Goal: Information Seeking & Learning: Check status

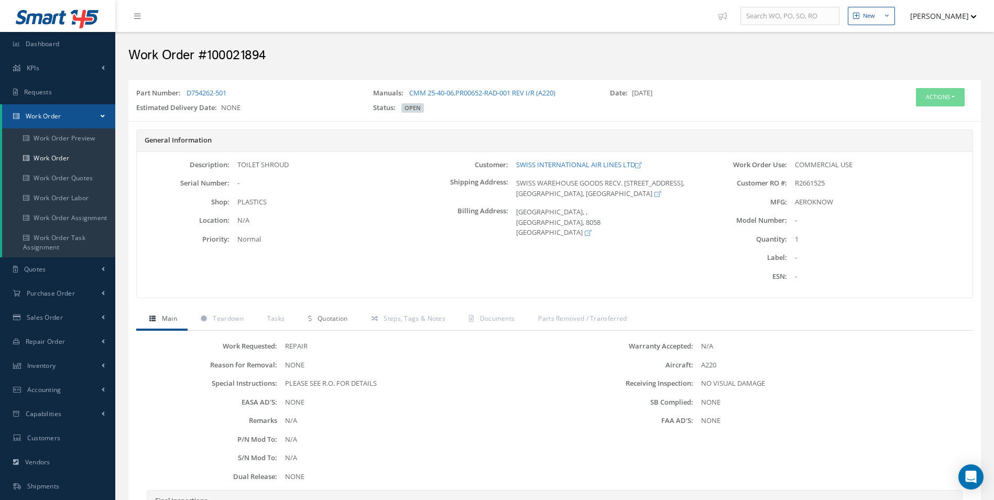
drag, startPoint x: 314, startPoint y: 316, endPoint x: 326, endPoint y: 314, distance: 12.2
click at [314, 316] on link "Quotation" at bounding box center [326, 320] width 63 height 22
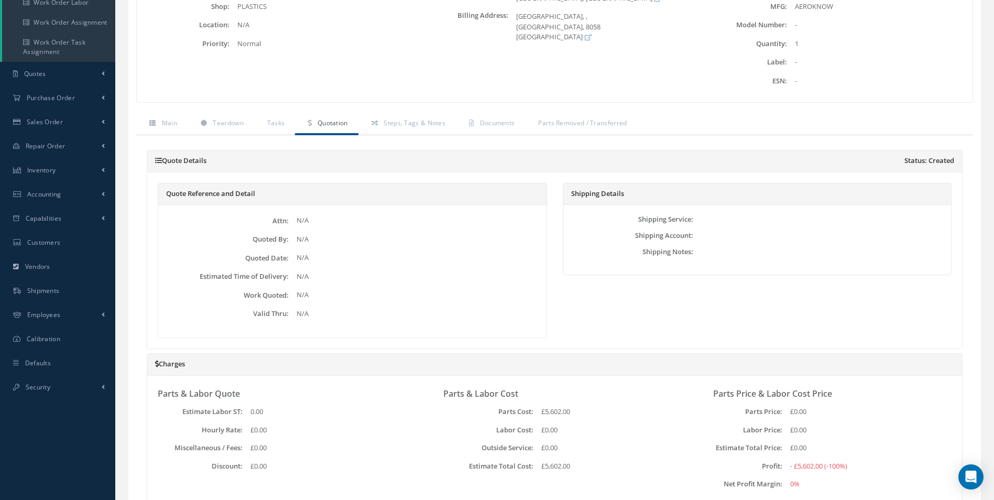
scroll to position [314, 0]
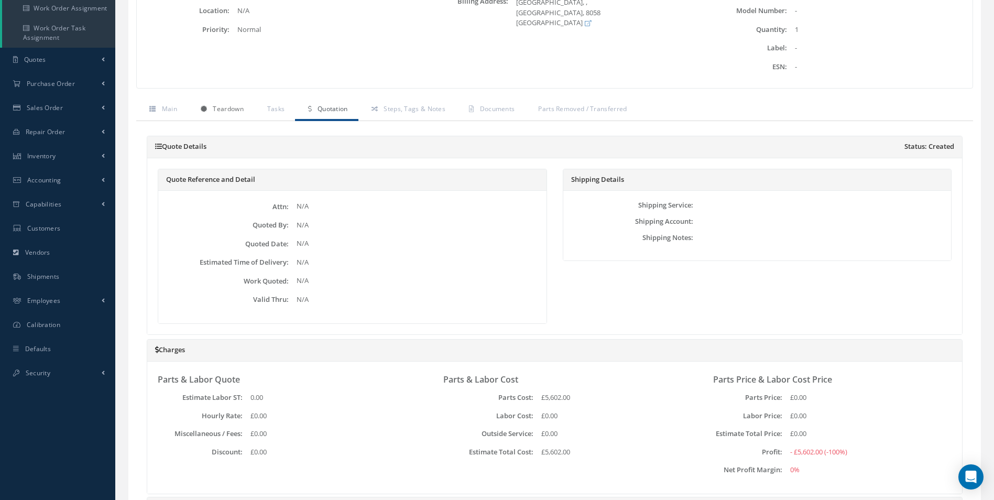
click at [206, 116] on link "Teardown" at bounding box center [221, 110] width 67 height 22
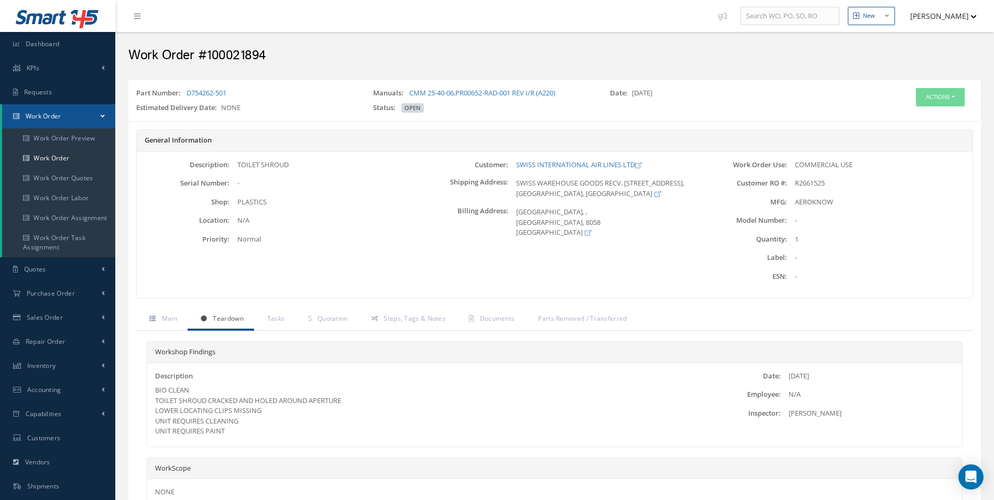
scroll to position [95, 0]
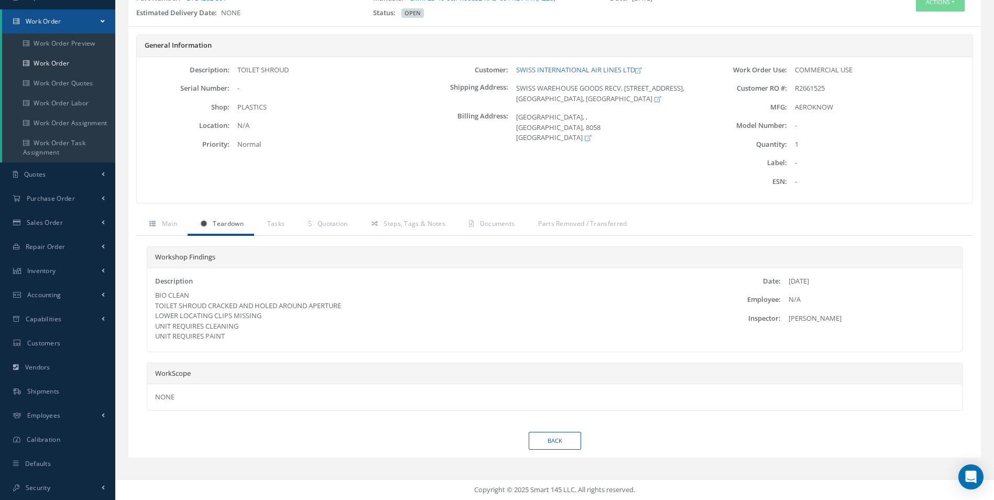
click at [435, 322] on div "BIO CLEAN TOILET SHROUD CRACKED AND HOLED AROUND APERTURE LOWER LOCATING CLIPS …" at bounding box center [419, 315] width 528 height 51
click at [346, 229] on link "Quotation" at bounding box center [326, 225] width 63 height 22
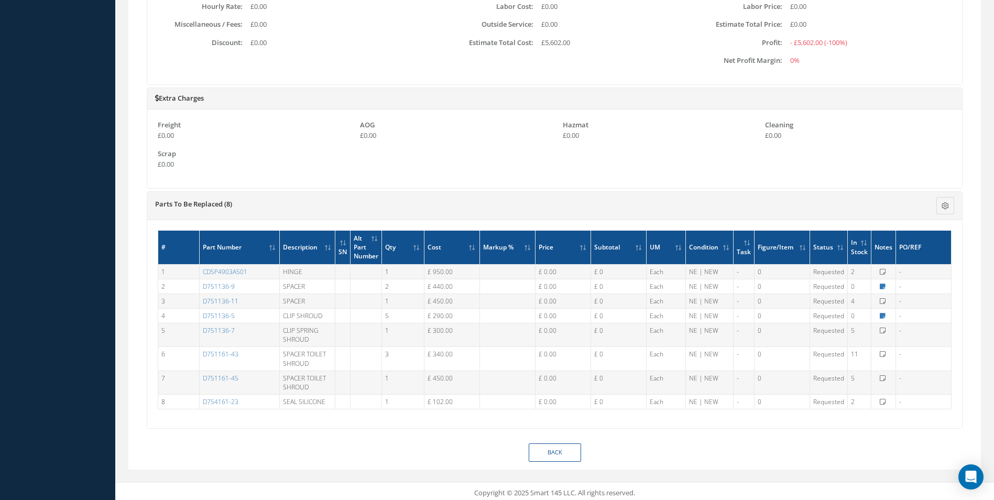
scroll to position [622, 0]
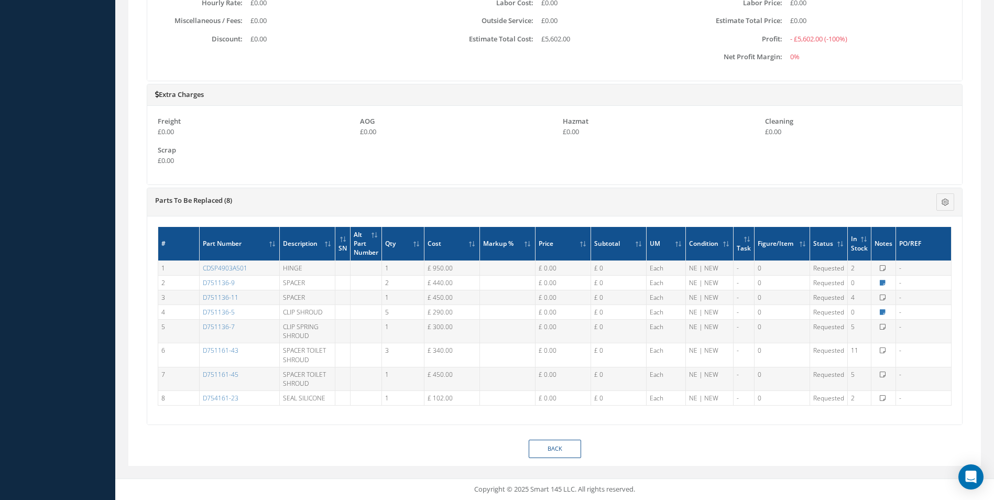
drag, startPoint x: 930, startPoint y: 401, endPoint x: 146, endPoint y: 260, distance: 796.8
click at [146, 260] on div "Loading… Email Quote History for Work Order #100021894 Subject Send By Sent At …" at bounding box center [554, 73] width 837 height 731
click at [297, 193] on div "Parts To Be Replaced (8) Description SN Alternate PN Qty Cost Markup Percentage…" at bounding box center [554, 201] width 815 height 17
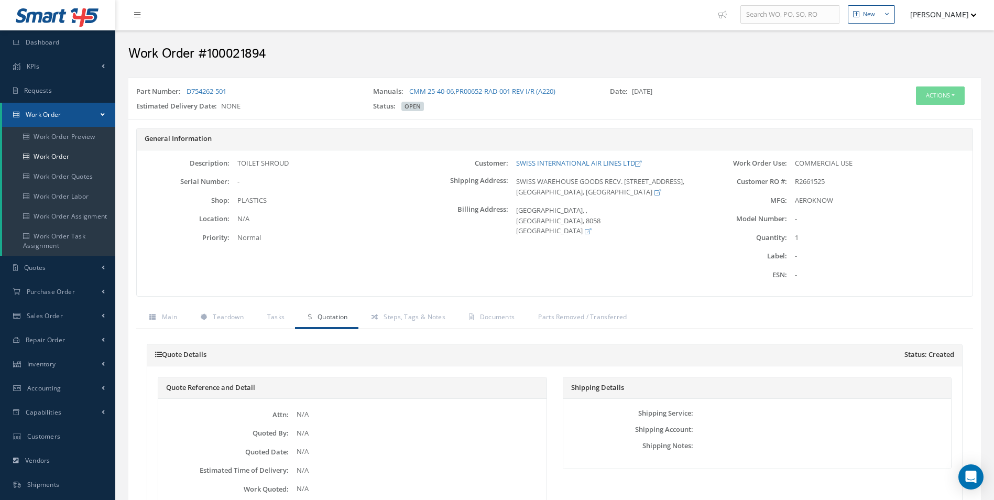
scroll to position [0, 0]
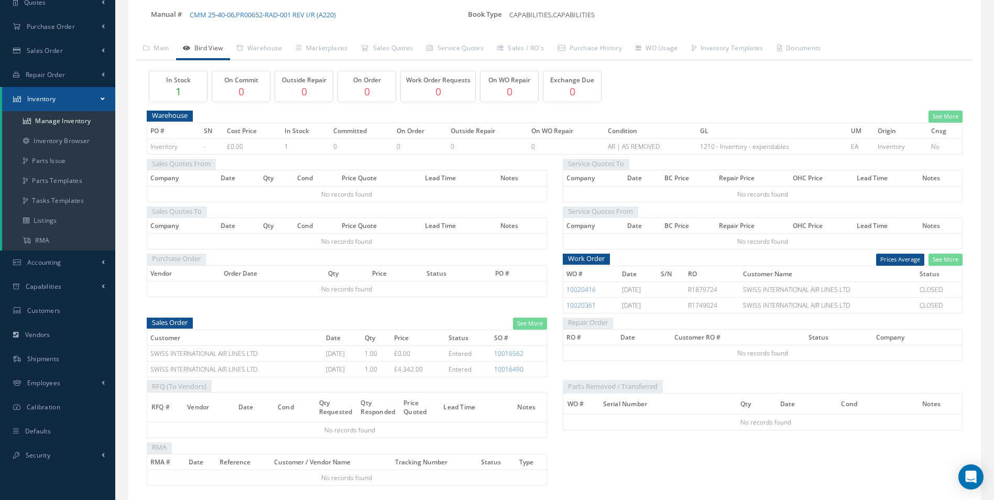
scroll to position [157, 0]
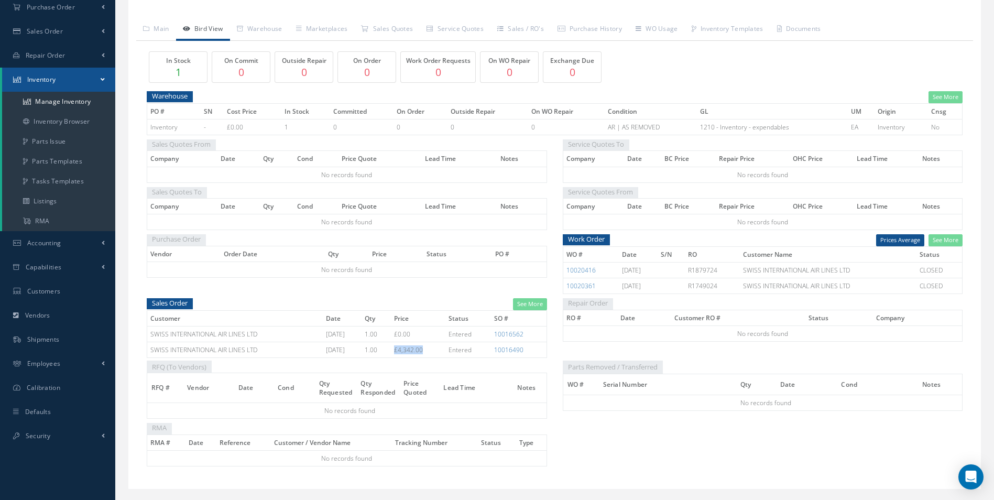
drag, startPoint x: 402, startPoint y: 352, endPoint x: 436, endPoint y: 356, distance: 33.7
click at [436, 356] on td "£4,342.00" at bounding box center [418, 350] width 54 height 16
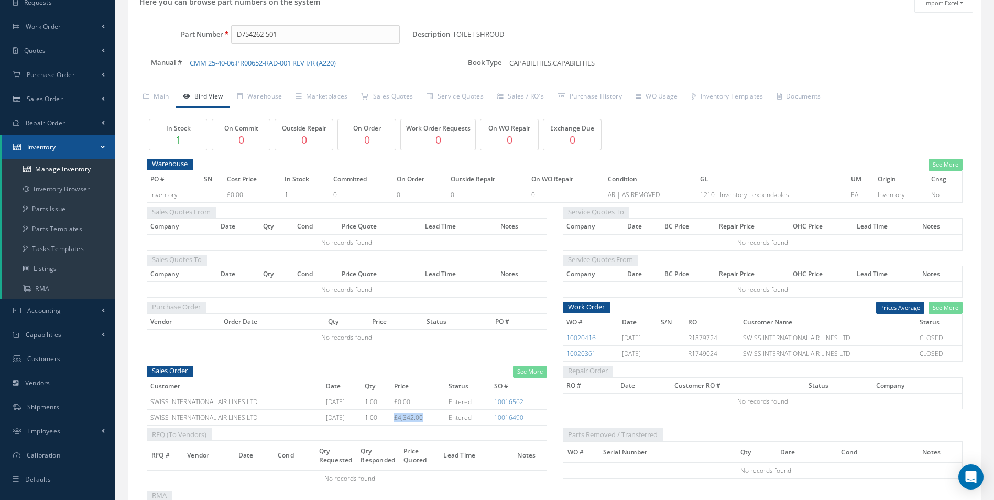
scroll to position [0, 0]
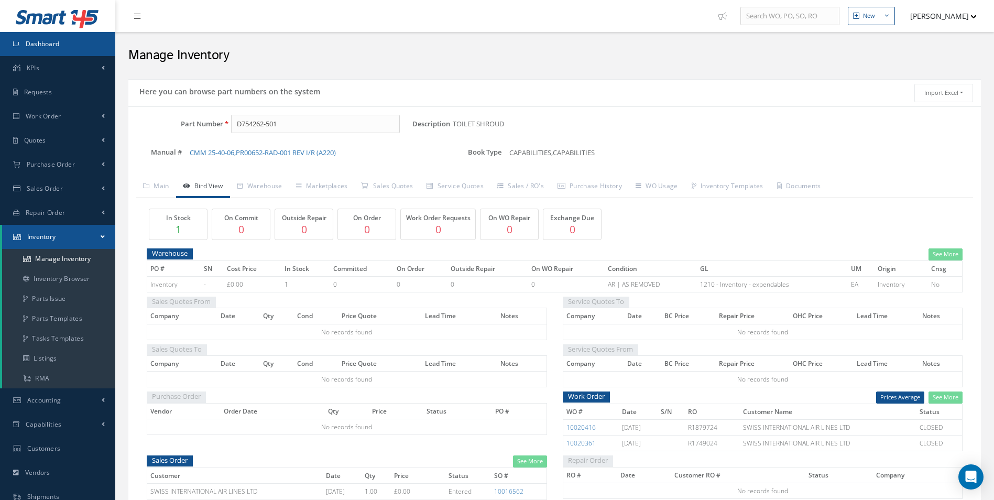
click at [28, 54] on link "Dashboard" at bounding box center [57, 44] width 115 height 24
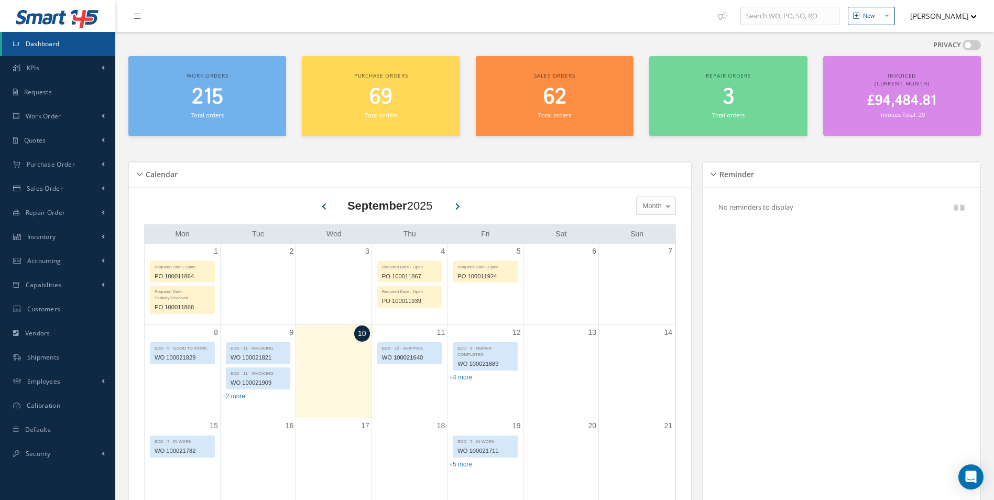
click at [245, 111] on div "215 Total orders" at bounding box center [207, 103] width 147 height 36
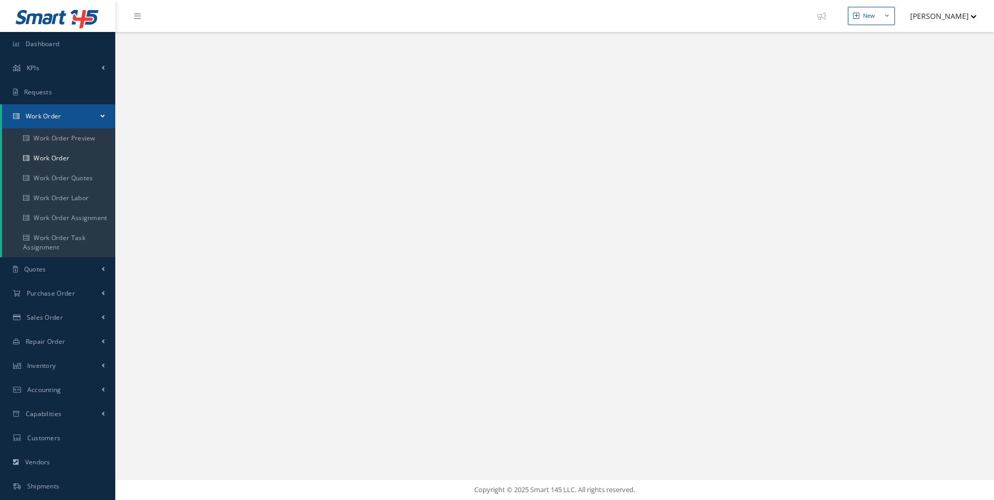
select select "25"
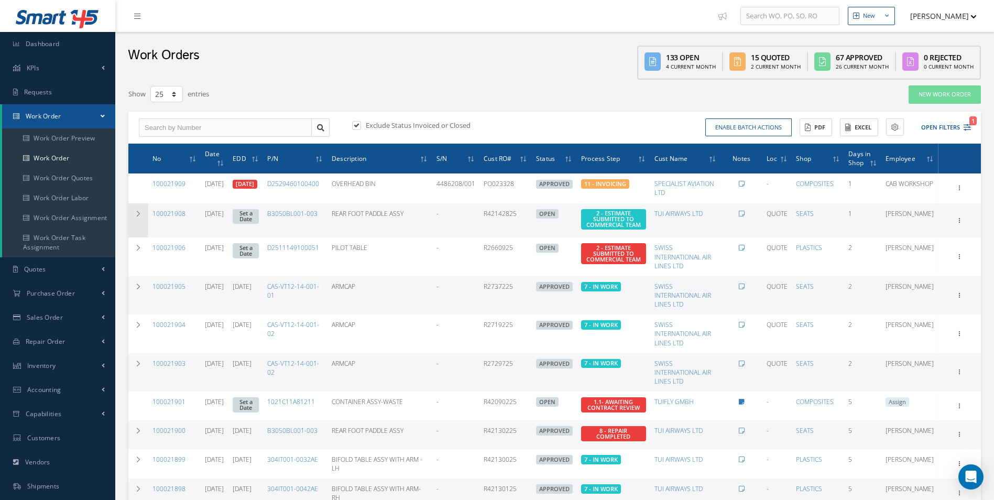
click at [133, 213] on td at bounding box center [138, 220] width 20 height 35
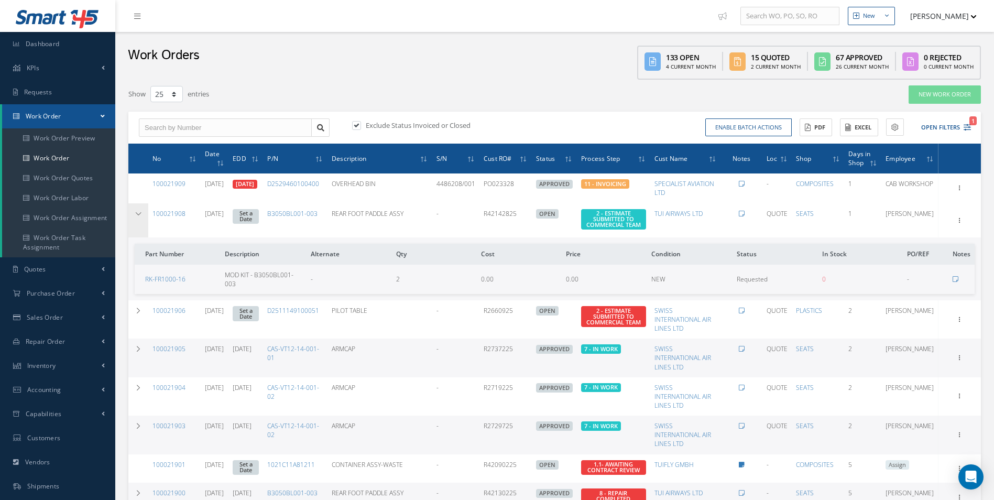
click at [133, 213] on td at bounding box center [138, 220] width 20 height 35
